Goal: Task Accomplishment & Management: Use online tool/utility

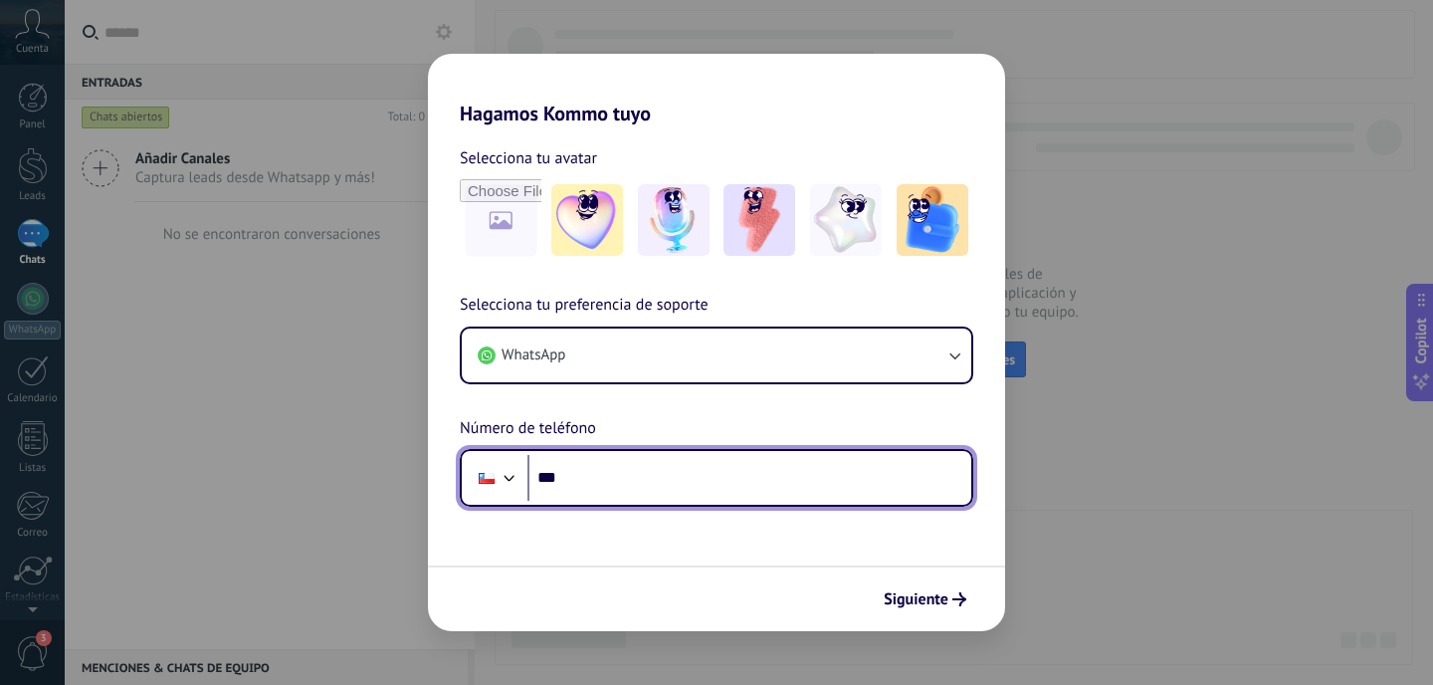
click at [719, 467] on input "***" at bounding box center [750, 478] width 444 height 46
type input "**********"
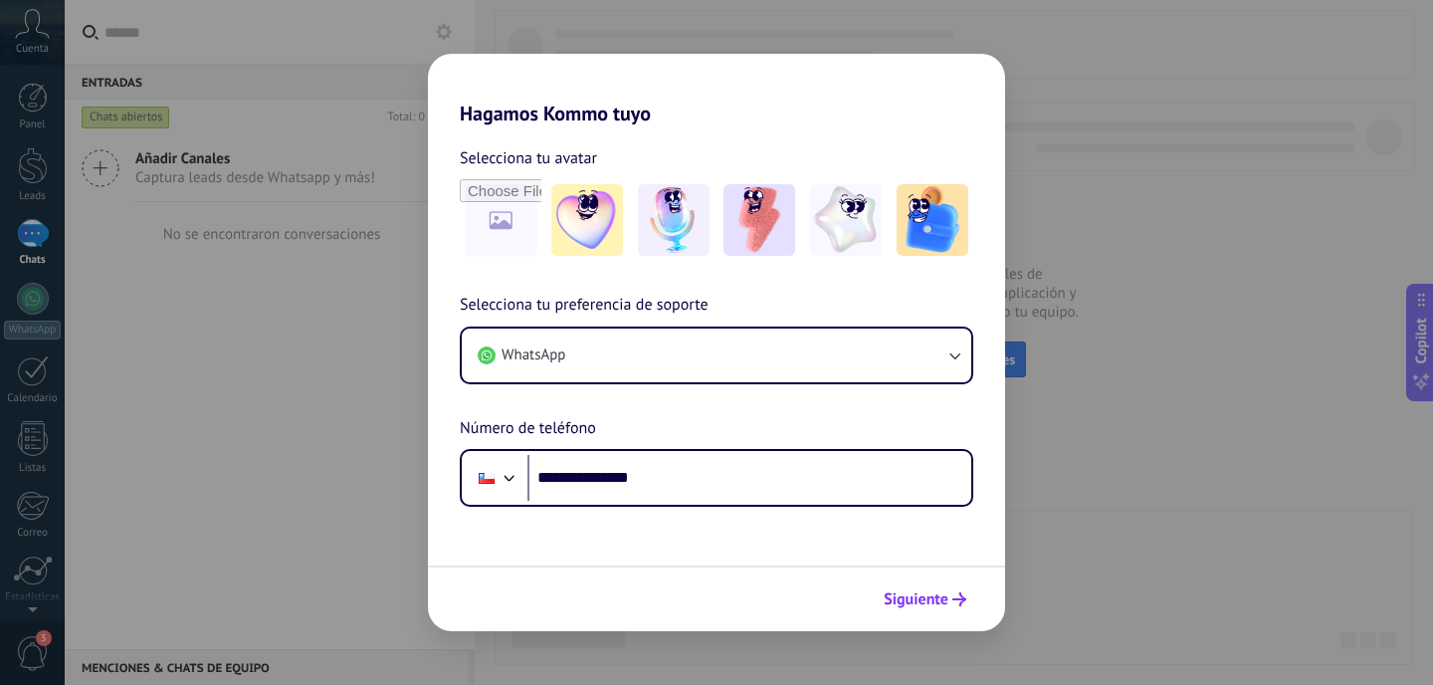
click at [933, 606] on span "Siguiente" at bounding box center [916, 599] width 65 height 14
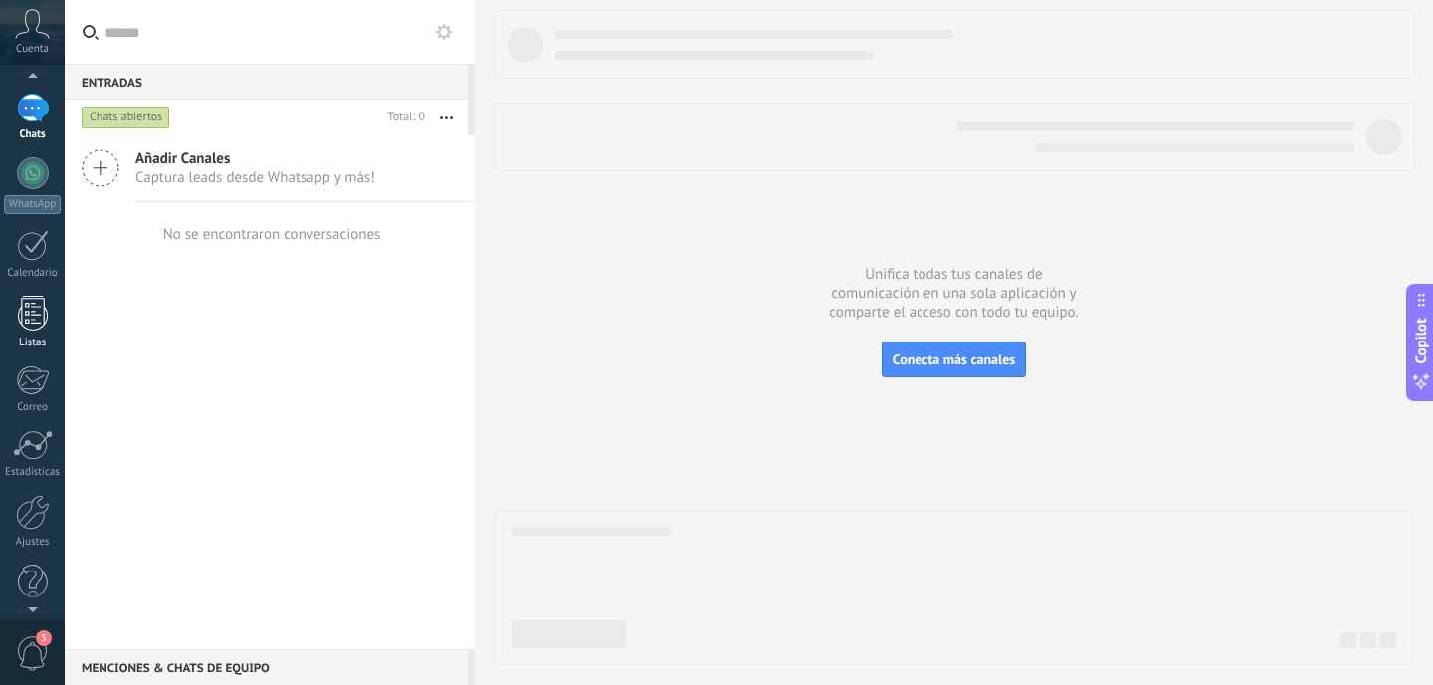
scroll to position [143, 0]
click at [39, 509] on div at bounding box center [33, 494] width 34 height 35
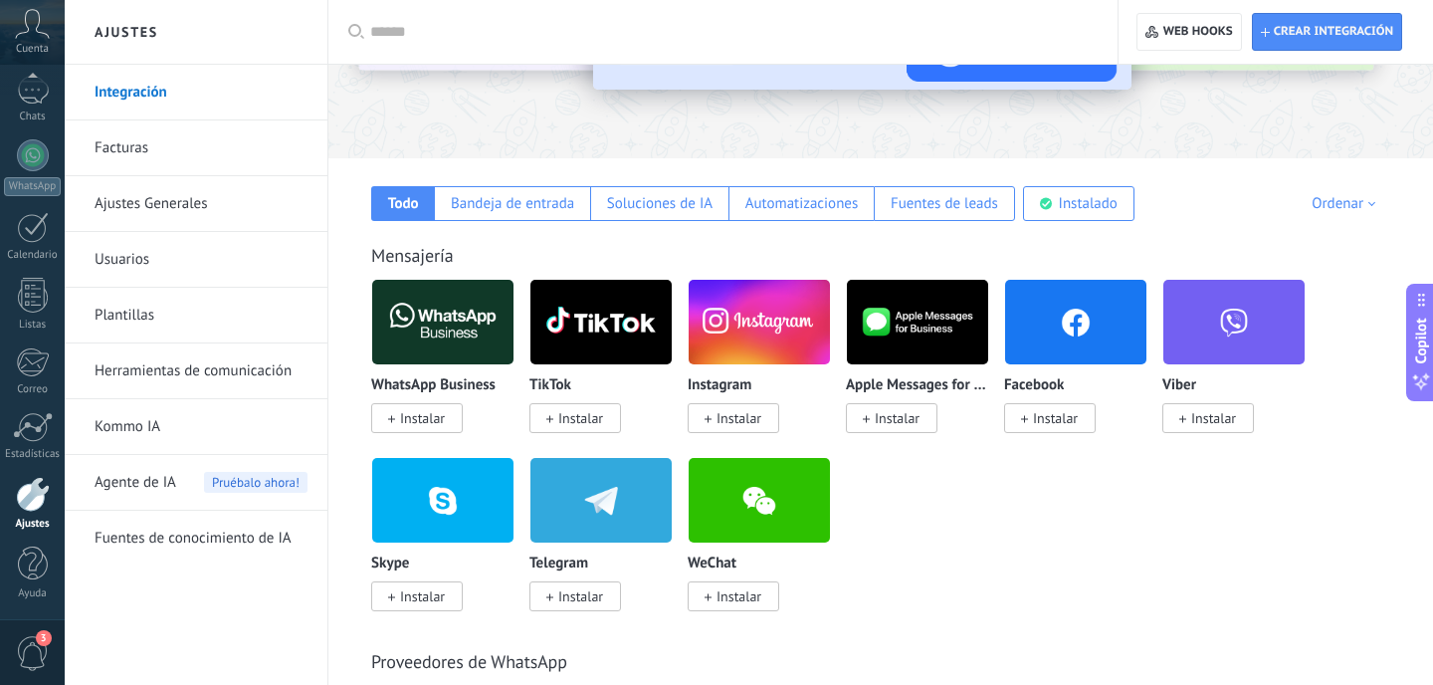
scroll to position [259, 0]
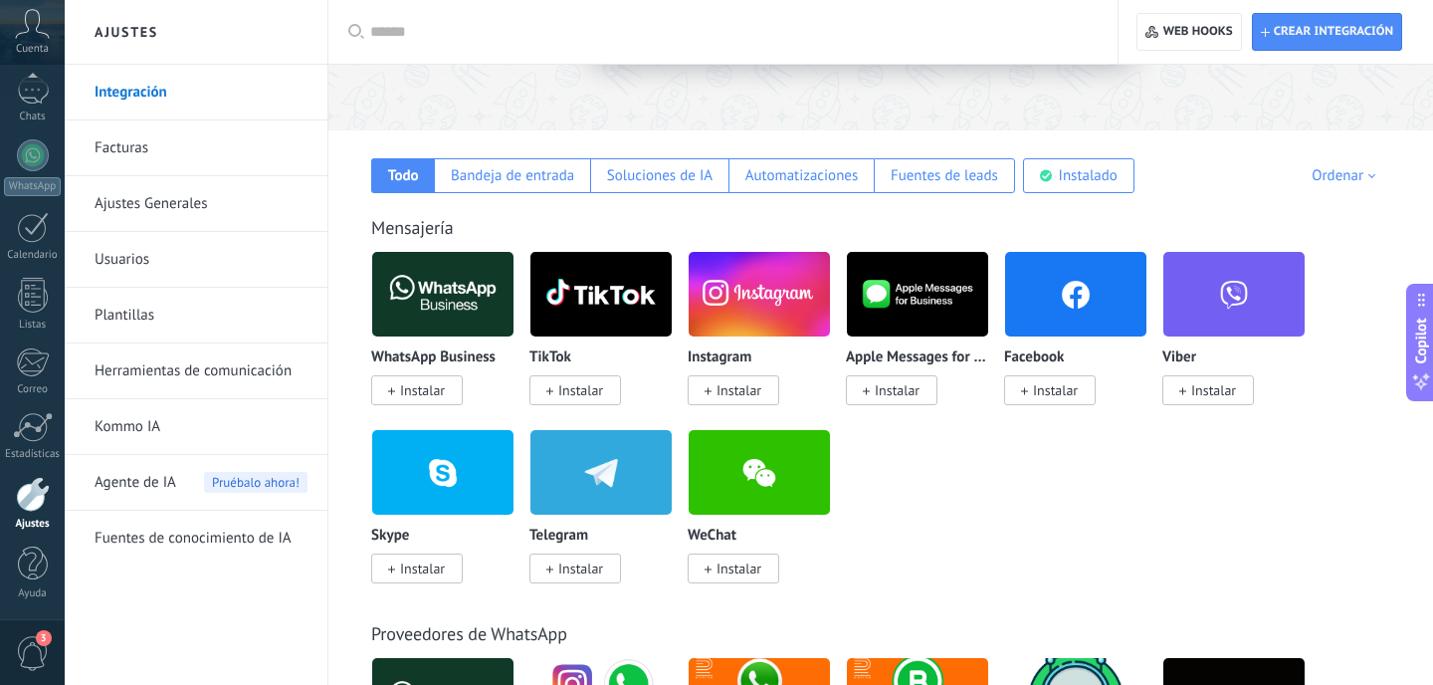
click at [1079, 312] on img at bounding box center [1075, 294] width 141 height 97
click at [1055, 304] on img at bounding box center [1075, 294] width 141 height 97
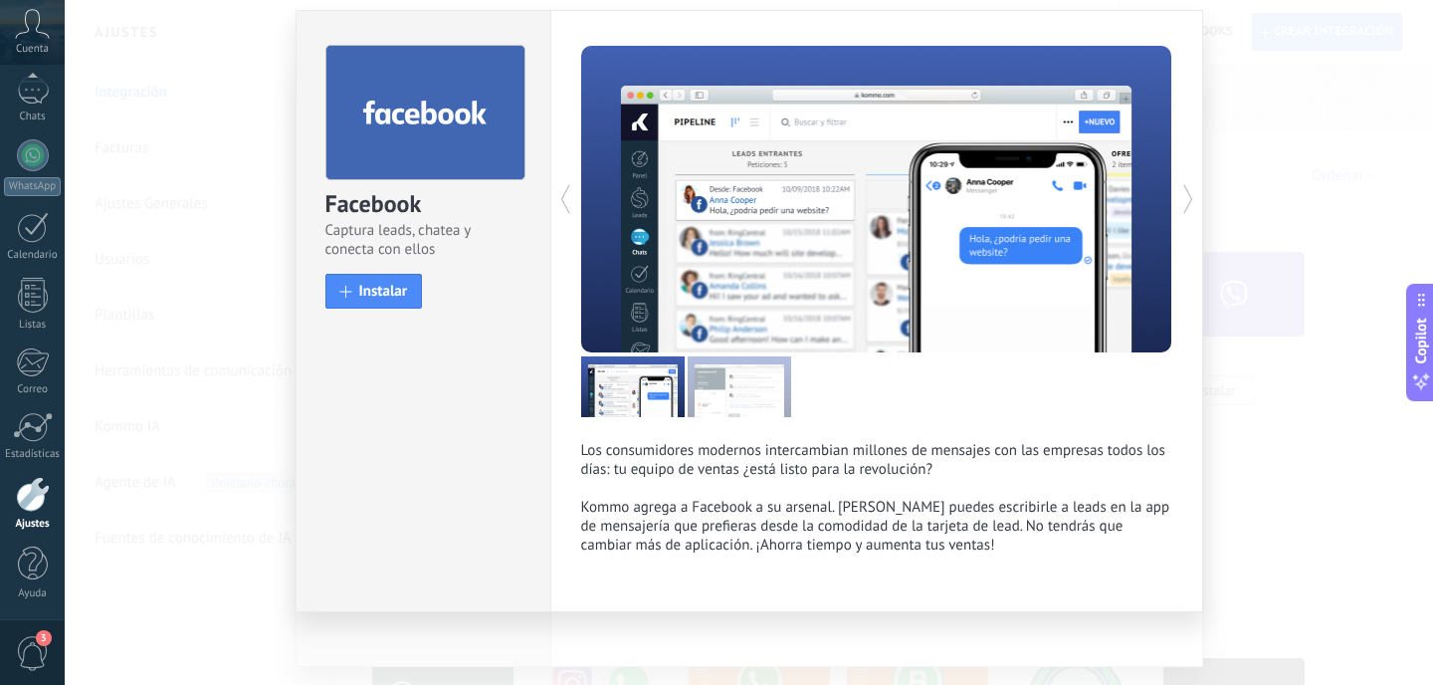
scroll to position [60, 0]
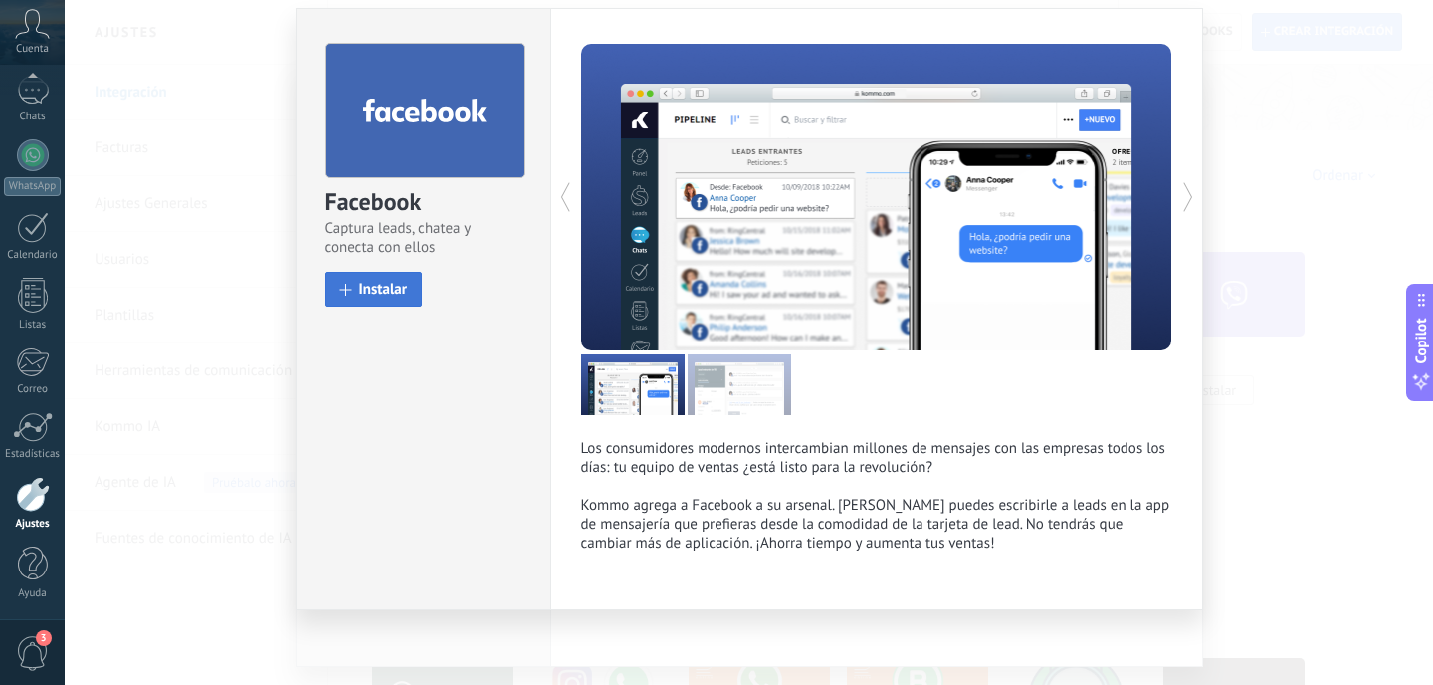
click at [380, 282] on span "Instalar" at bounding box center [383, 289] width 49 height 15
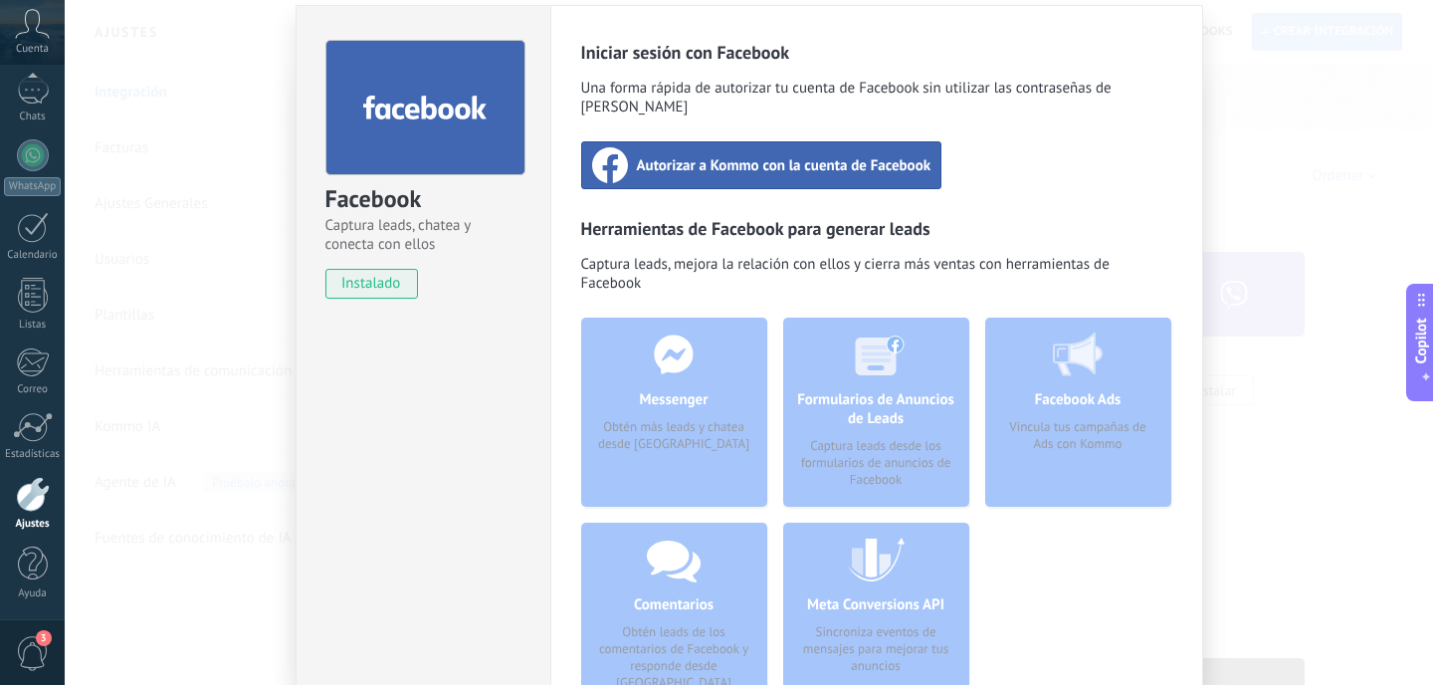
click at [841, 155] on span "Autorizar a Kommo con la cuenta de Facebook" at bounding box center [784, 165] width 295 height 20
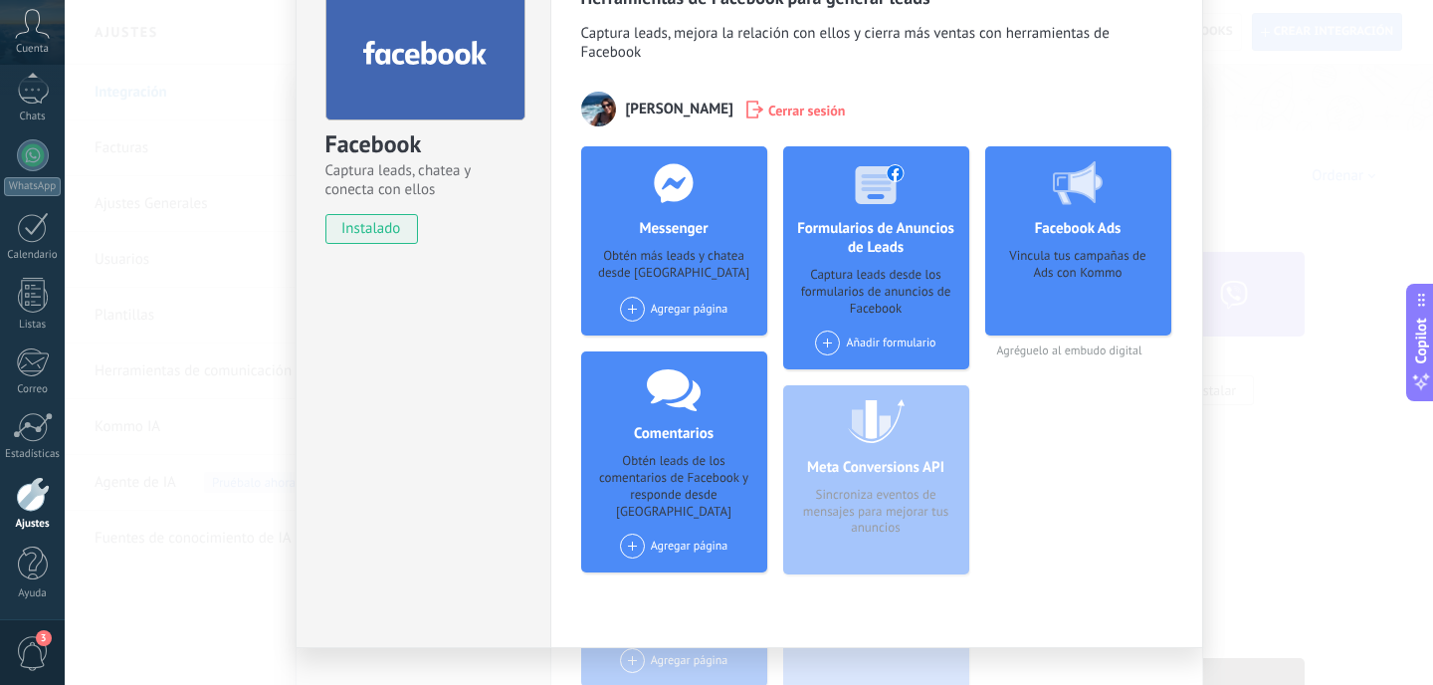
scroll to position [154, 0]
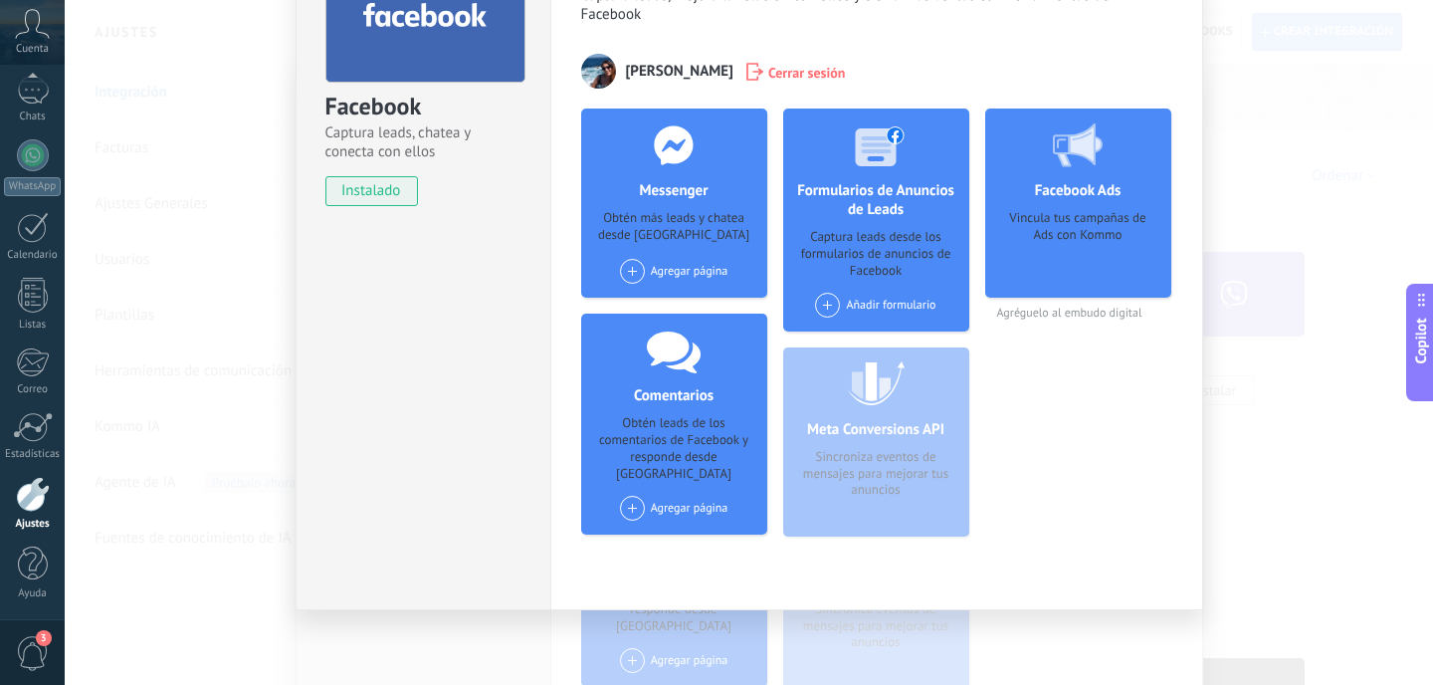
click at [1364, 357] on div "Facebook Captura leads, chatea y conecta con ellos instalado Desinstalar Herram…" at bounding box center [749, 342] width 1369 height 685
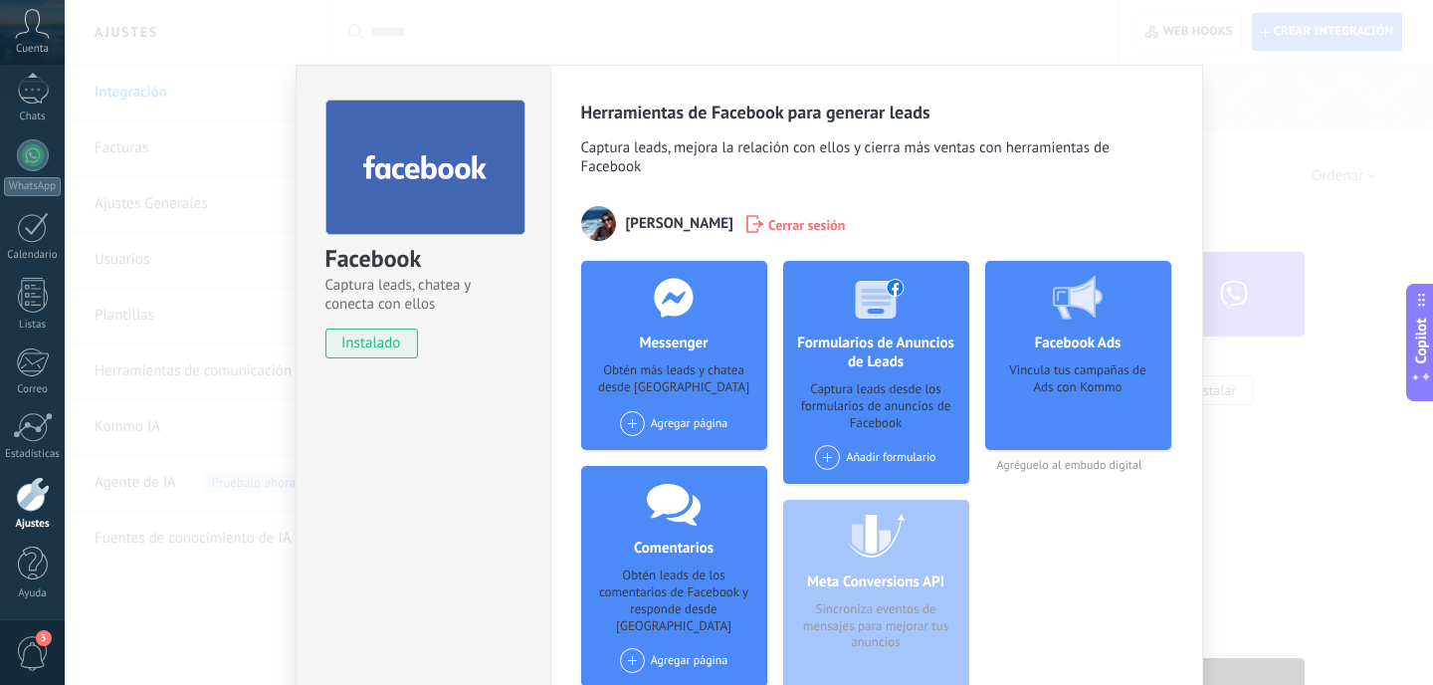
scroll to position [0, 0]
click at [1254, 157] on div "Facebook Captura leads, chatea y conecta con ellos instalado Desinstalar Herram…" at bounding box center [749, 342] width 1369 height 685
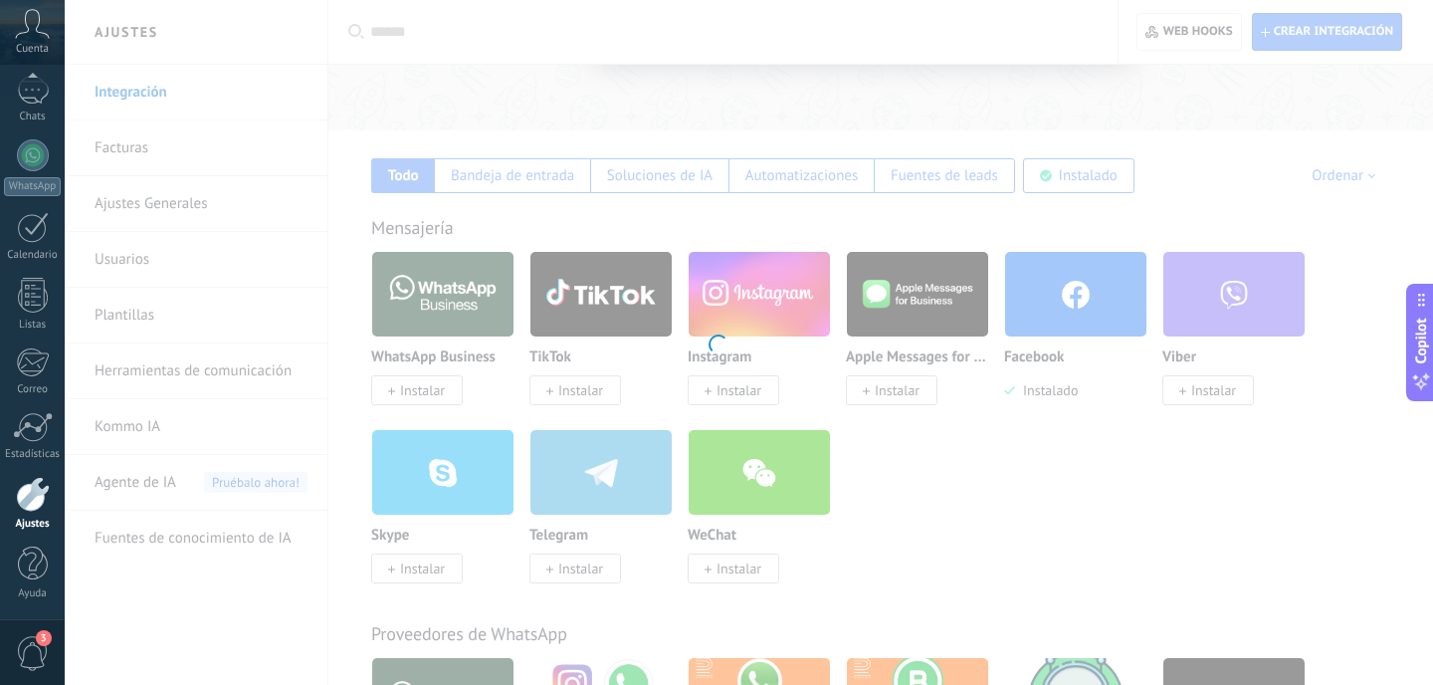
click at [342, 119] on div at bounding box center [716, 342] width 1433 height 685
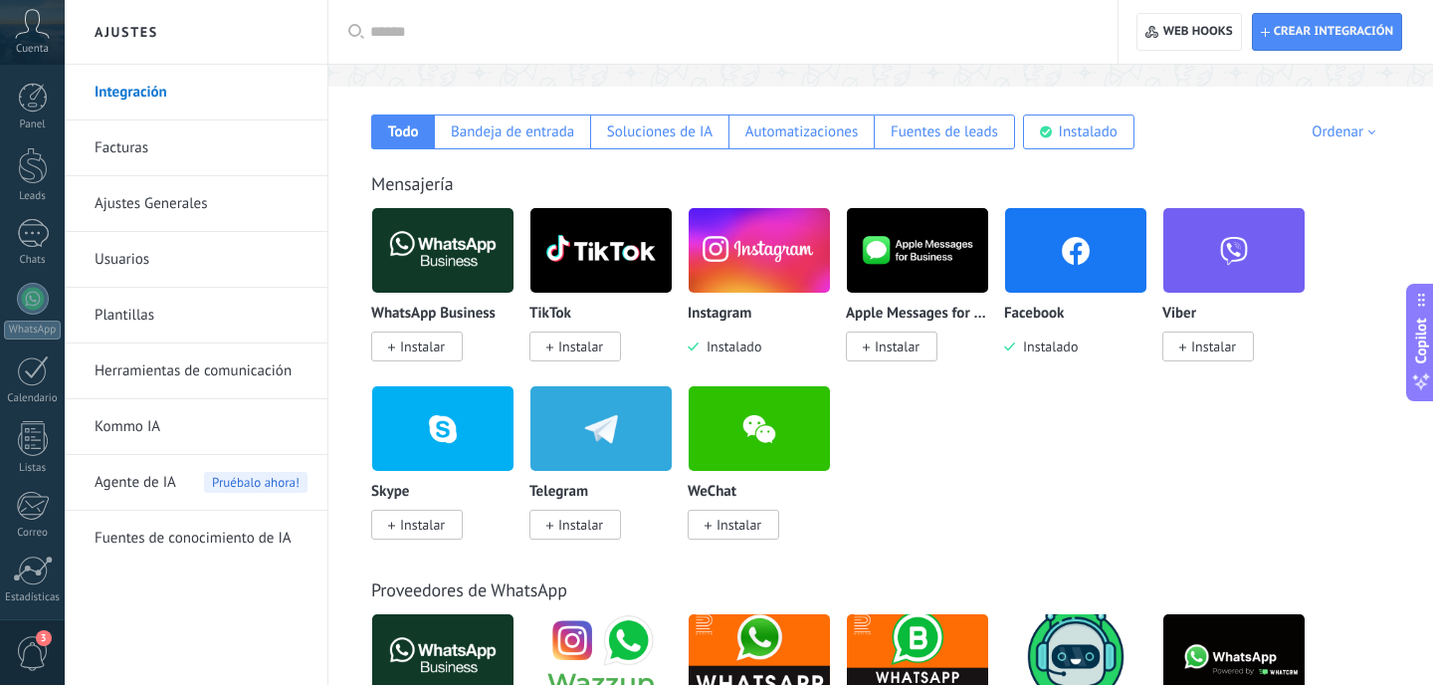
click at [418, 350] on span "Instalar" at bounding box center [422, 346] width 45 height 18
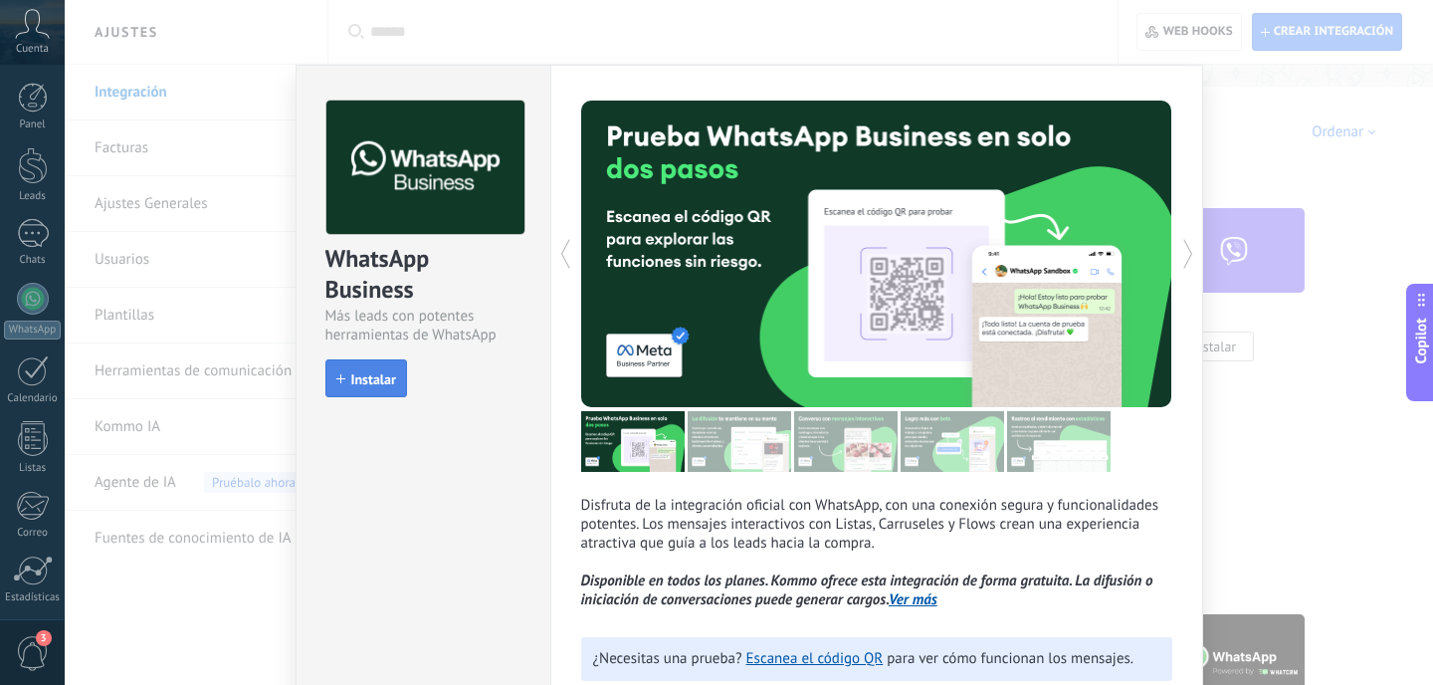
click at [374, 382] on span "Instalar" at bounding box center [373, 379] width 45 height 14
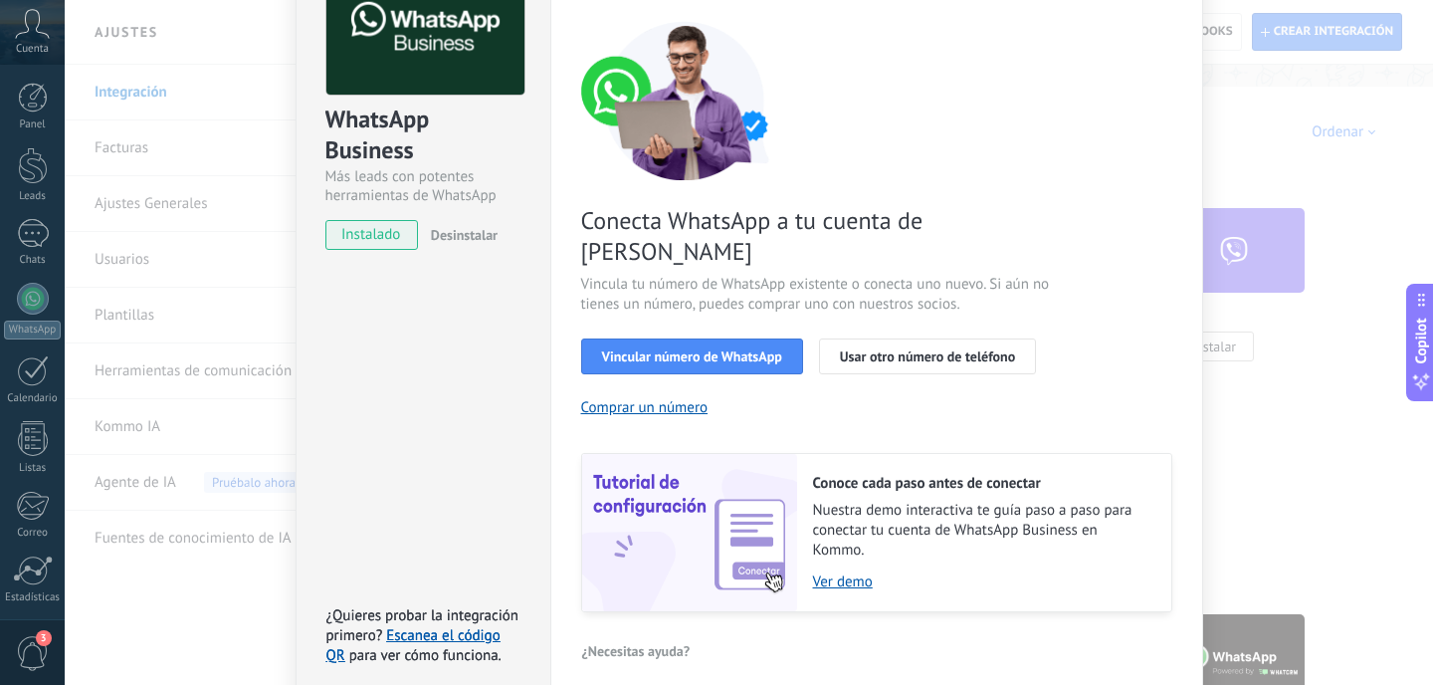
scroll to position [160, 0]
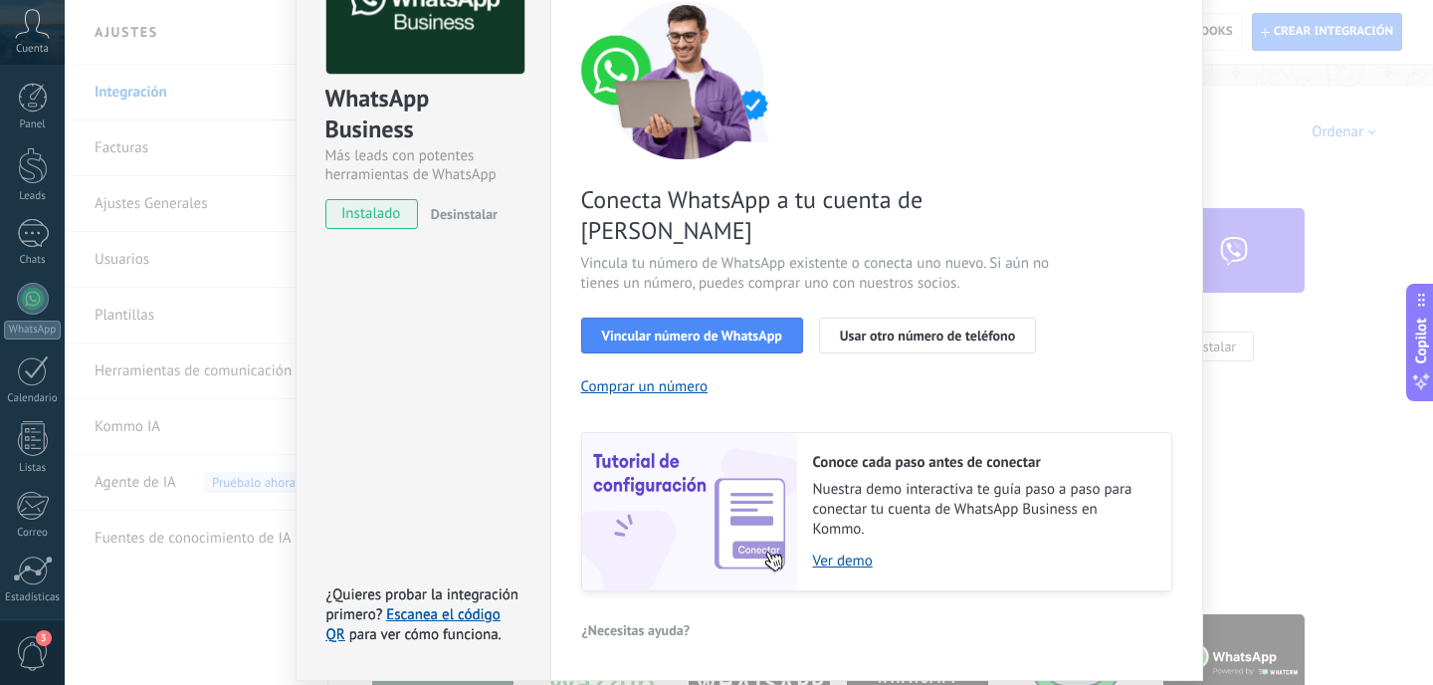
click at [737, 328] on span "Vincular número de WhatsApp" at bounding box center [692, 335] width 180 height 14
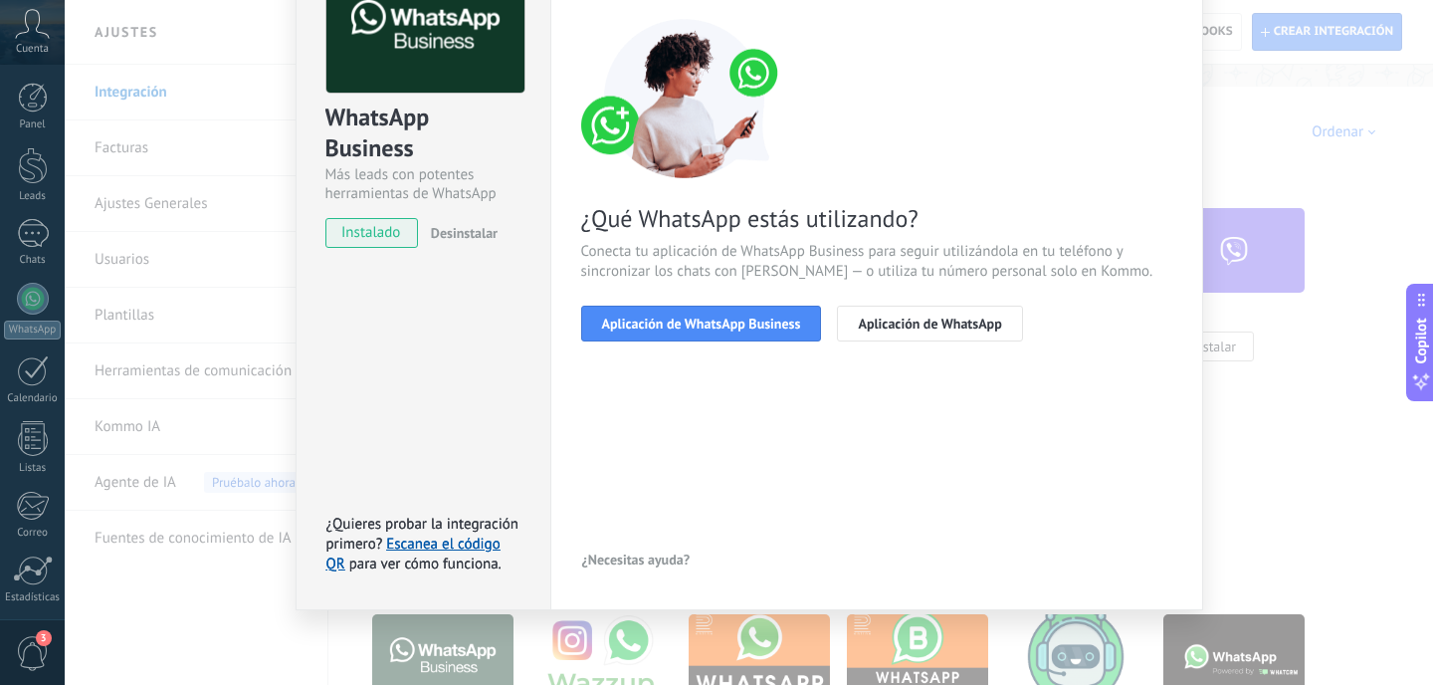
scroll to position [141, 0]
click at [739, 330] on span "Aplicación de WhatsApp Business" at bounding box center [701, 324] width 199 height 14
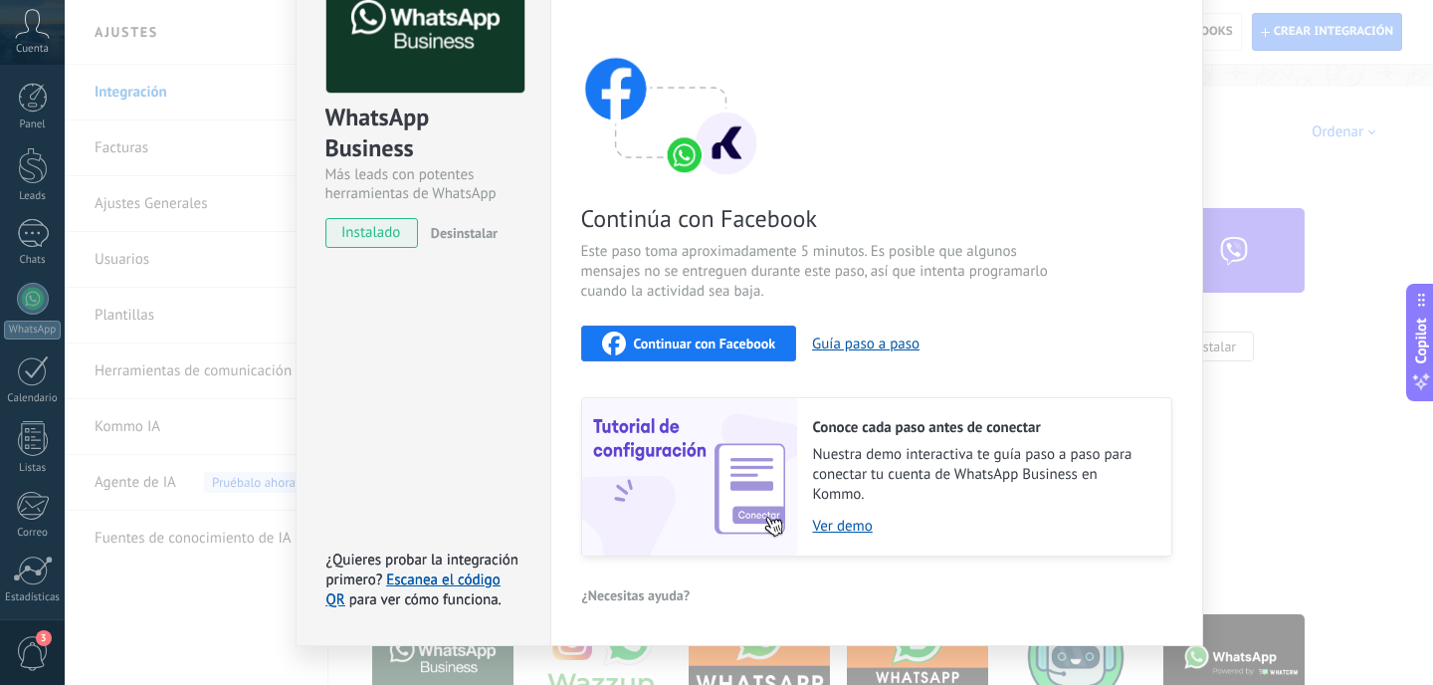
click at [732, 339] on span "Continuar con Facebook" at bounding box center [705, 343] width 142 height 14
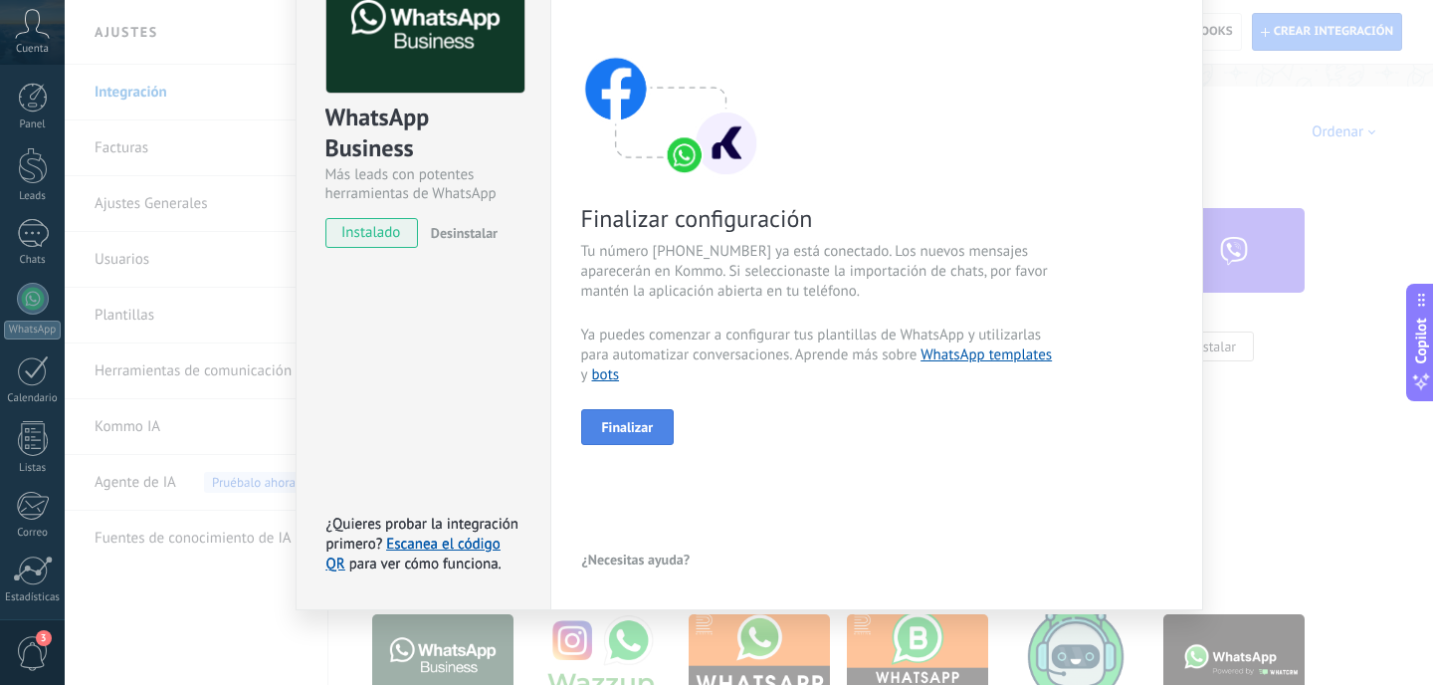
click at [649, 429] on span "Finalizar" at bounding box center [628, 427] width 52 height 14
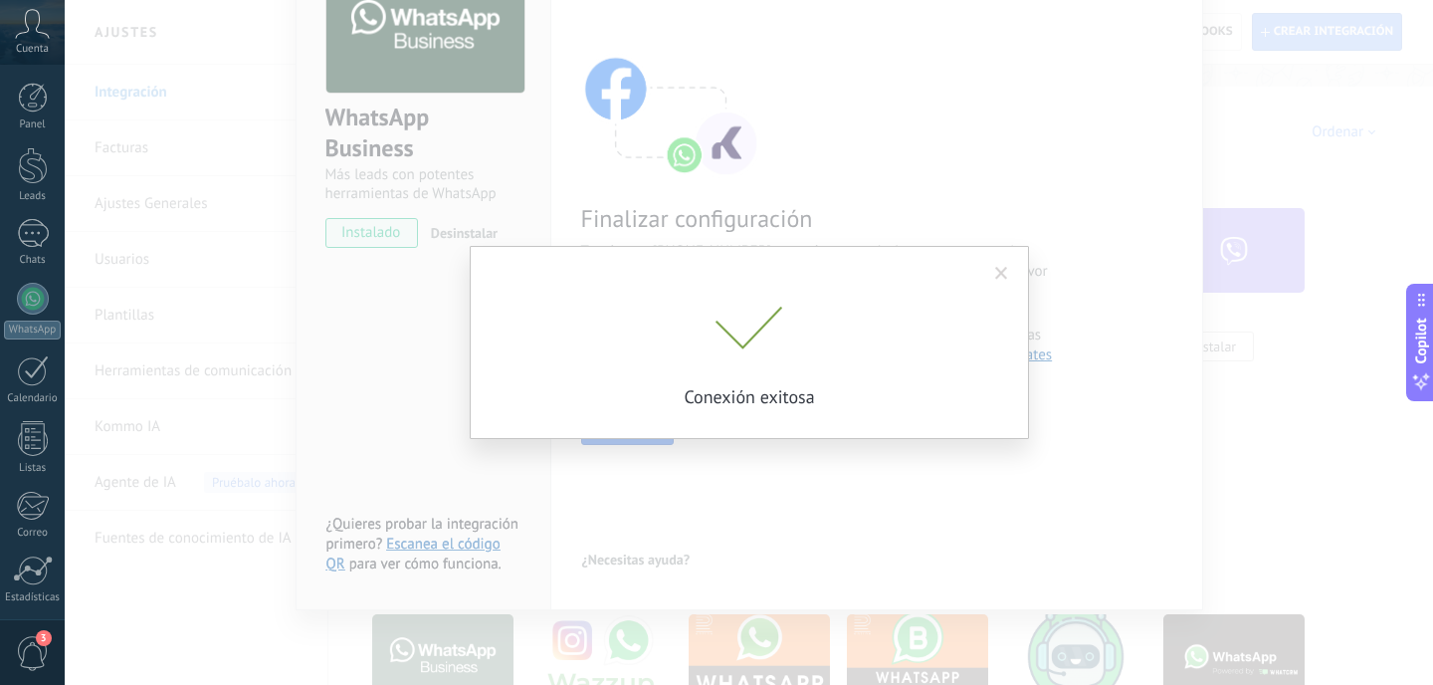
click at [998, 271] on span at bounding box center [1001, 274] width 13 height 14
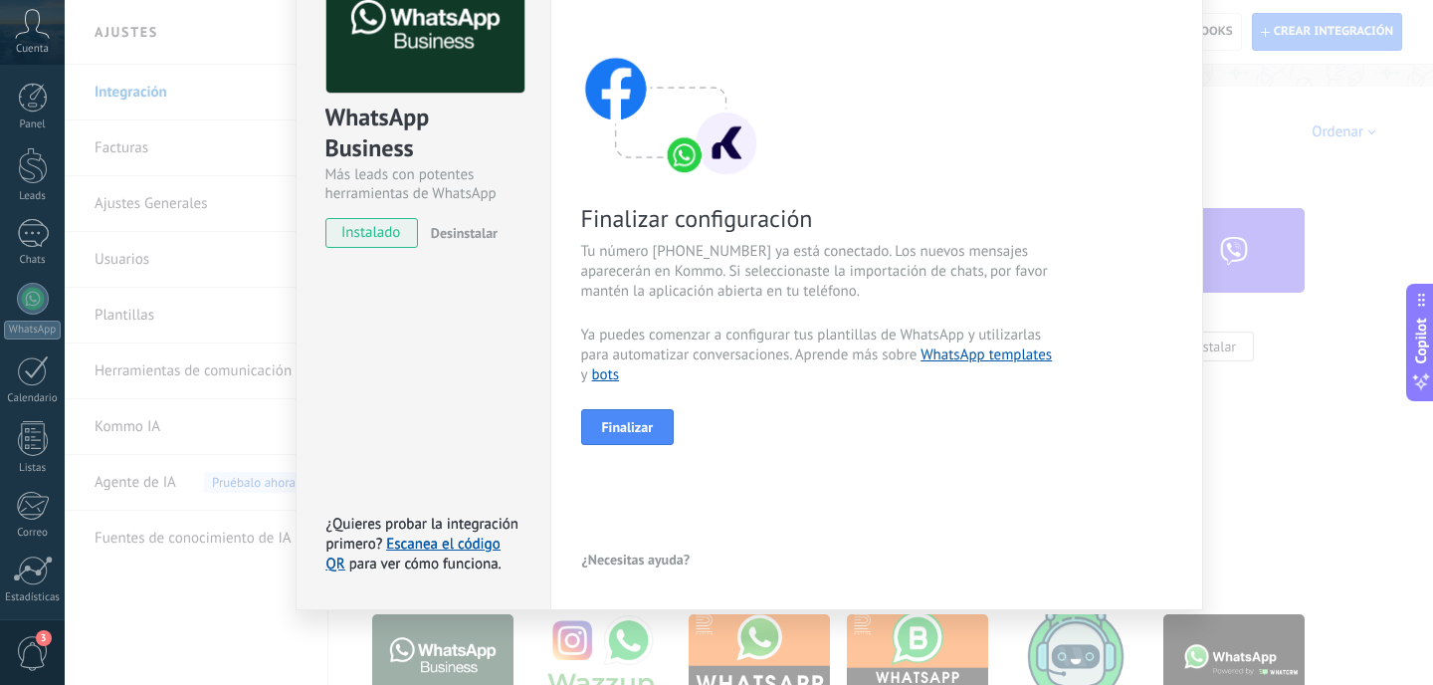
click at [1285, 420] on div "WhatsApp Business Más leads con potentes herramientas de WhatsApp instalado Des…" at bounding box center [749, 342] width 1369 height 685
